Goal: Check status

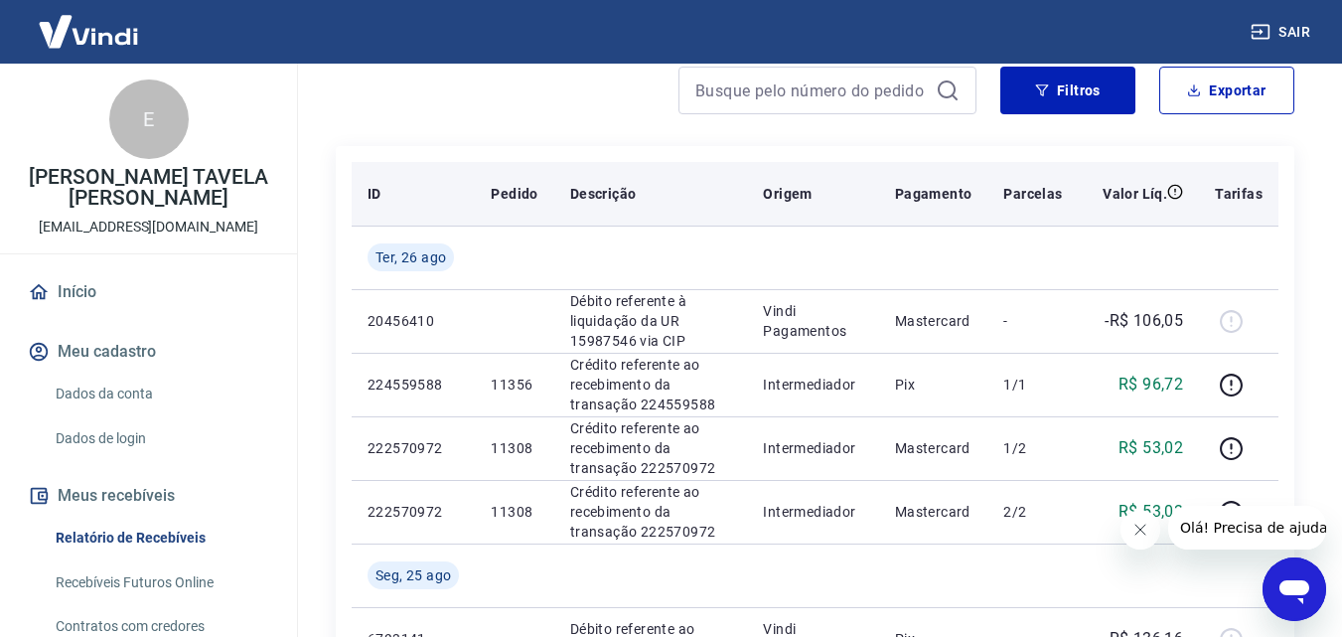
scroll to position [199, 0]
